Goal: Find specific page/section: Find specific page/section

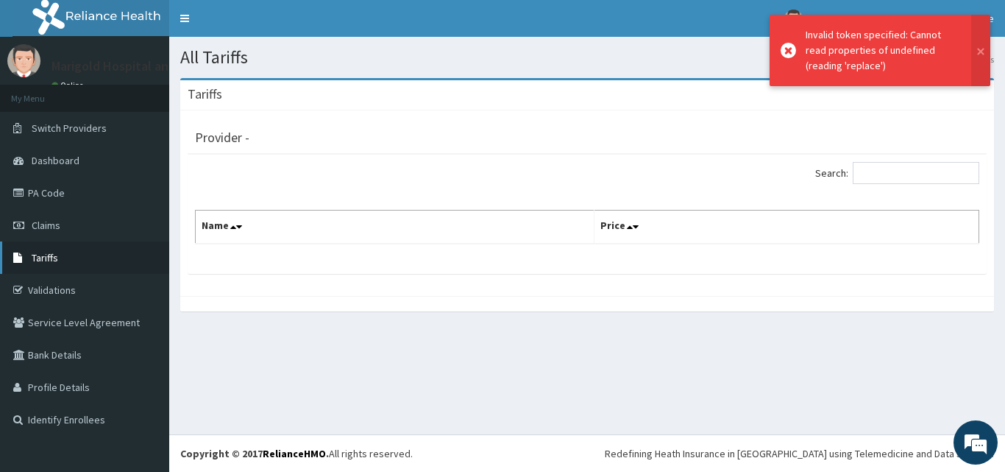
click at [60, 259] on link "Tariffs" at bounding box center [84, 257] width 169 height 32
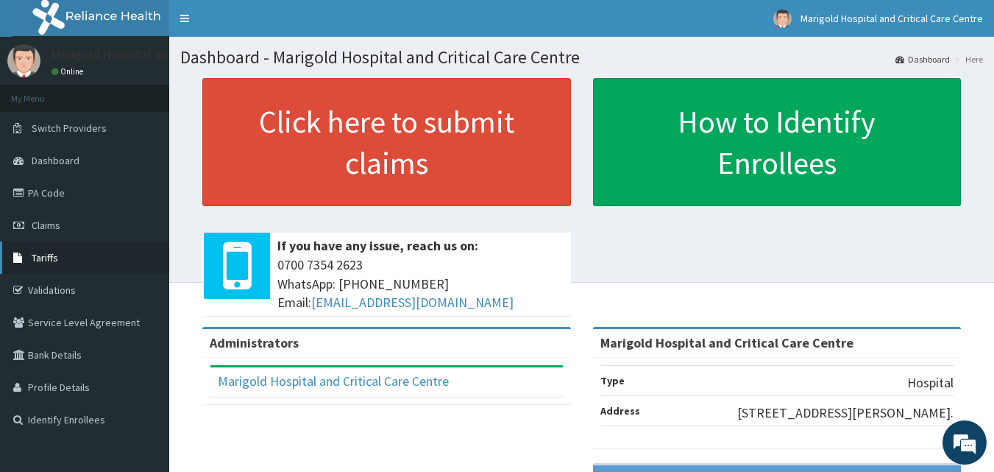
click at [53, 252] on span "Tariffs" at bounding box center [45, 257] width 26 height 13
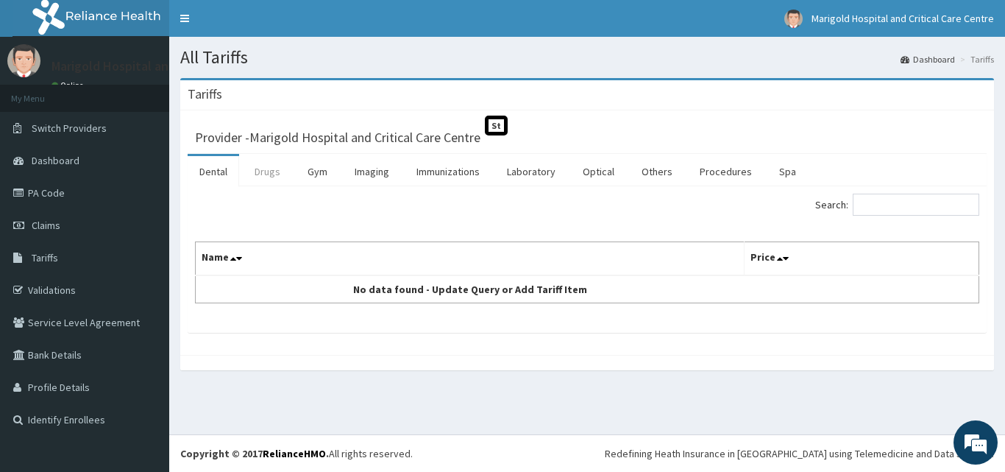
click at [267, 171] on link "Drugs" at bounding box center [267, 171] width 49 height 31
